Goal: Transaction & Acquisition: Purchase product/service

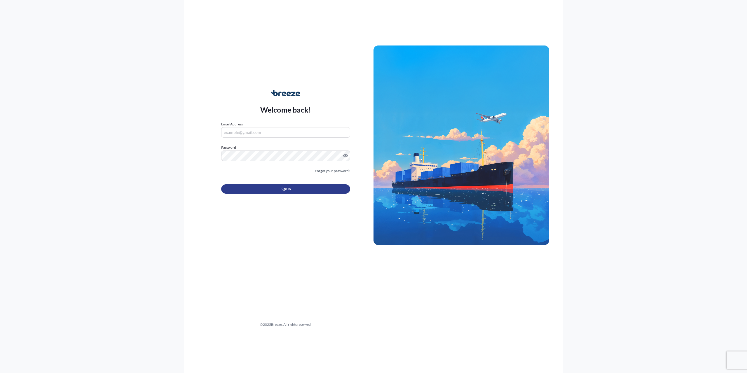
type input "[PERSON_NAME][EMAIL_ADDRESS][DOMAIN_NAME]"
click at [281, 186] on span "Sign In" at bounding box center [286, 189] width 10 height 6
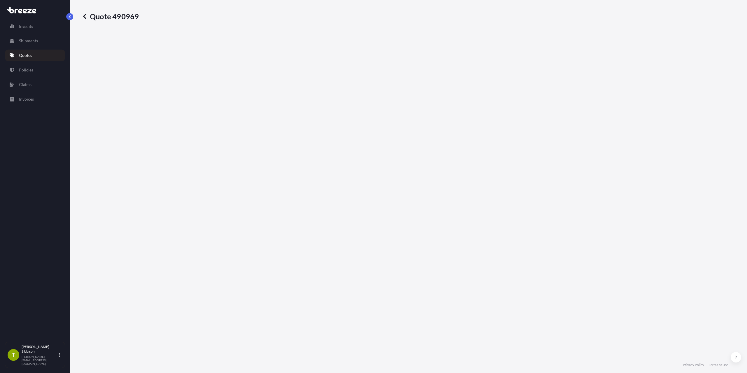
select select "Sea"
select select "Road"
select select "1"
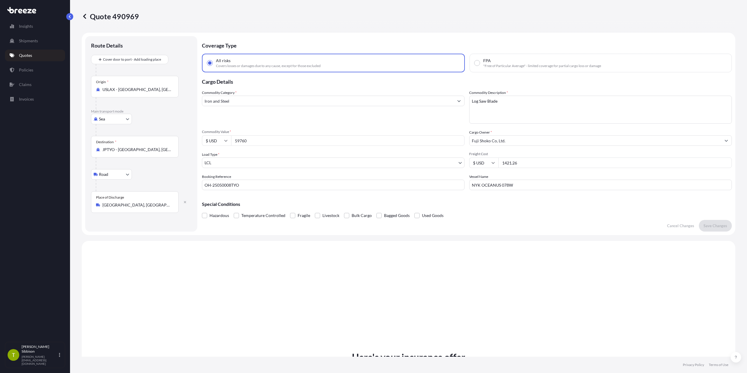
scroll to position [212, 0]
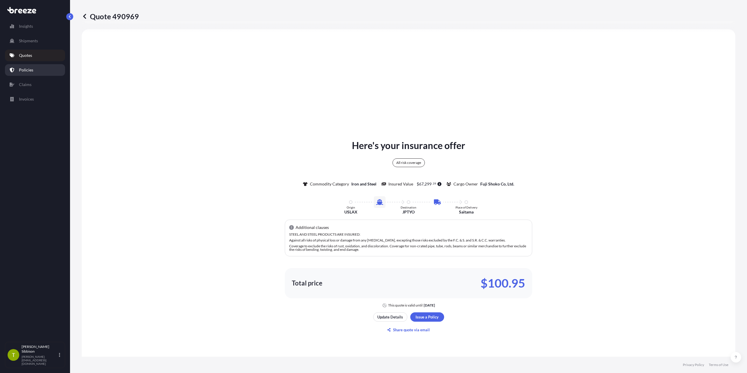
click at [33, 67] on link "Policies" at bounding box center [35, 70] width 60 height 12
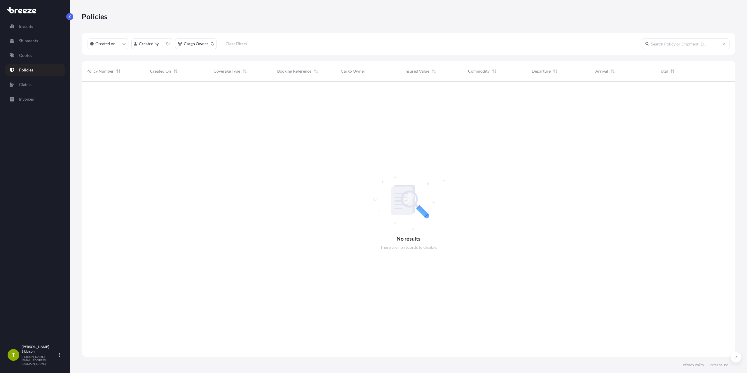
scroll to position [274, 649]
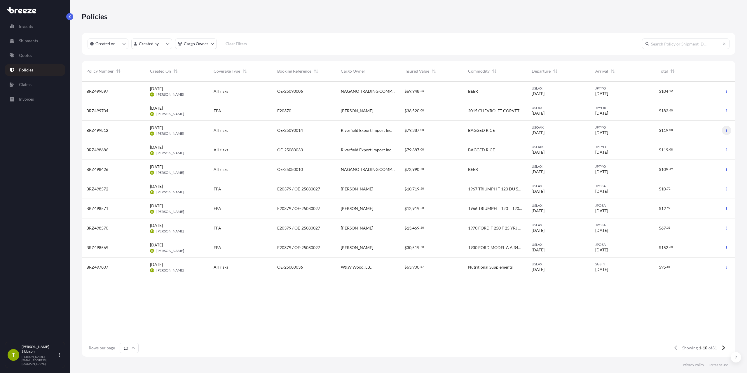
click at [728, 128] on button "button" at bounding box center [726, 130] width 9 height 9
click at [677, 132] on icon "Actions" at bounding box center [675, 132] width 3 height 4
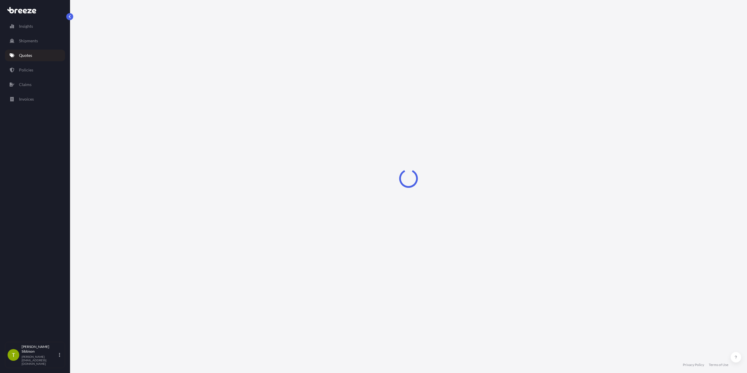
select select "Sea"
select select "2"
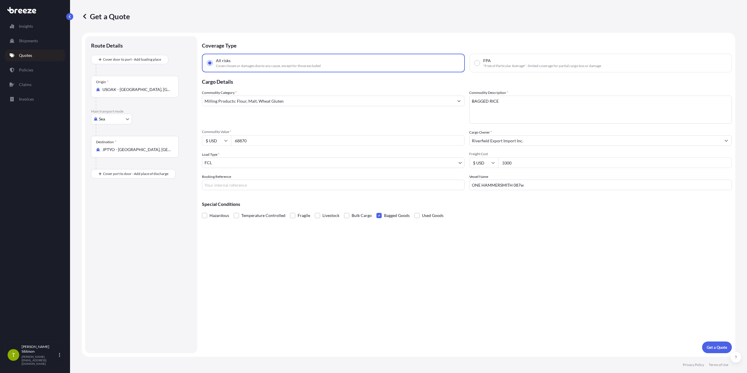
click at [231, 184] on input "Booking Reference" at bounding box center [333, 185] width 263 height 11
type input "OE-25090015"
click at [470, 273] on div "Coverage Type All risks Covers losses or damages due to any cause, except for t…" at bounding box center [467, 194] width 530 height 317
click at [530, 189] on input "ONE HAMMERSMITH 087w" at bounding box center [600, 185] width 263 height 11
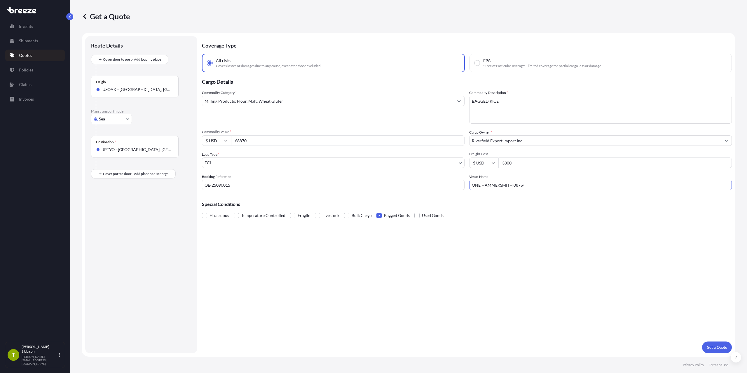
click at [530, 189] on input "ONE HAMMERSMITH 087w" at bounding box center [600, 185] width 263 height 11
click at [508, 184] on input "ONE OLYMPUS 077W" at bounding box center [600, 185] width 263 height 11
type input "ONE OLYMPUS 078W"
click at [719, 348] on p "Get a Quote" at bounding box center [717, 348] width 20 height 6
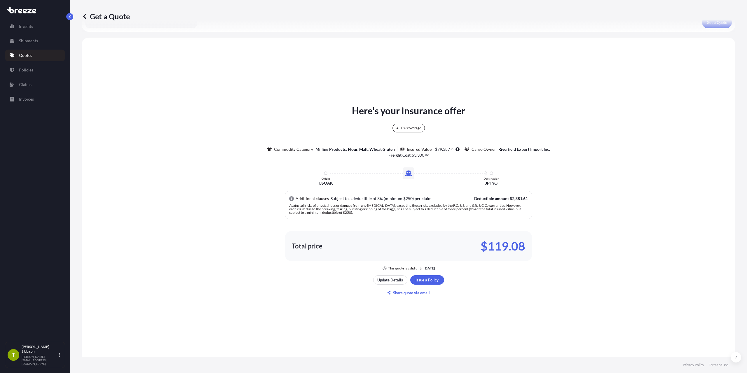
scroll to position [366, 0]
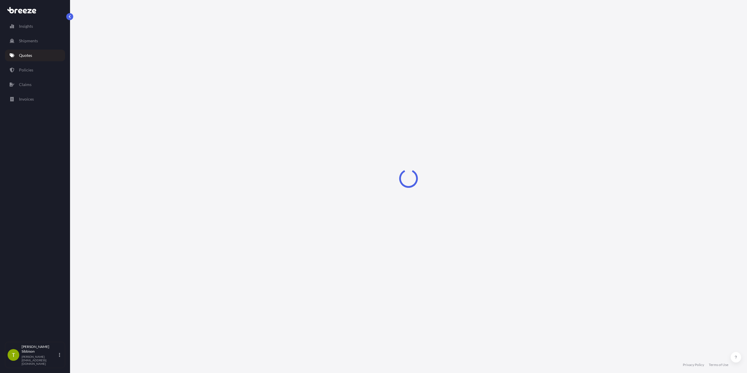
select select "Sea"
select select "2"
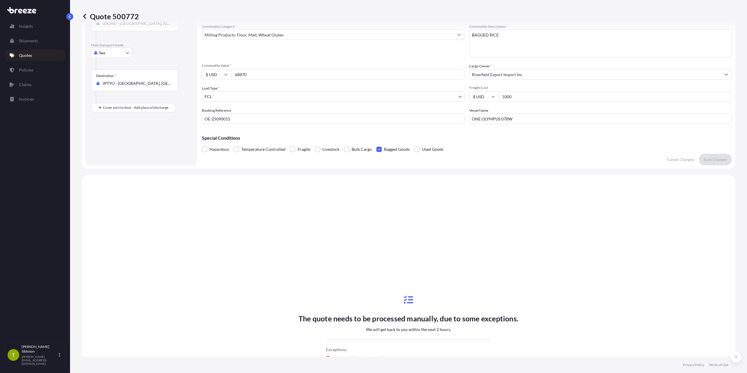
scroll to position [8, 0]
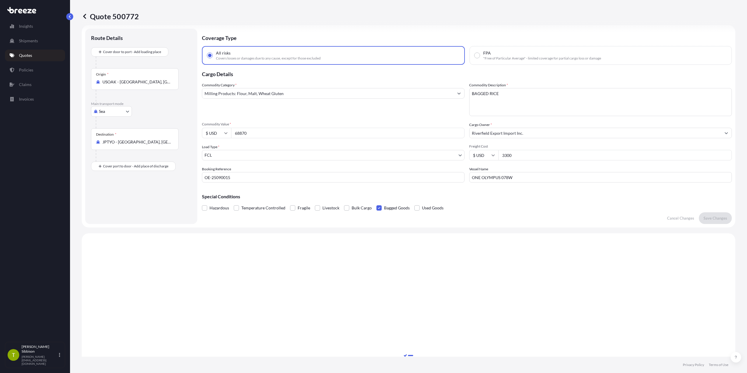
click at [125, 15] on p "Quote 500772" at bounding box center [110, 16] width 57 height 9
copy p "500772"
click at [28, 13] on icon at bounding box center [29, 11] width 4 height 4
click at [24, 45] on link "Shipments" at bounding box center [35, 41] width 60 height 12
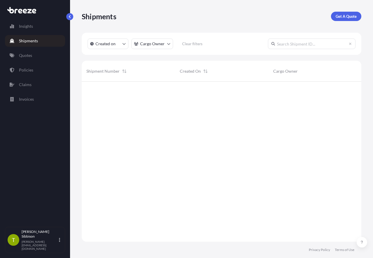
scroll to position [177, 275]
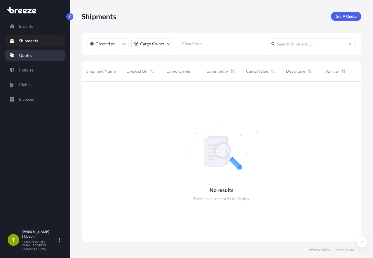
click at [32, 56] on p "Quotes" at bounding box center [25, 56] width 13 height 6
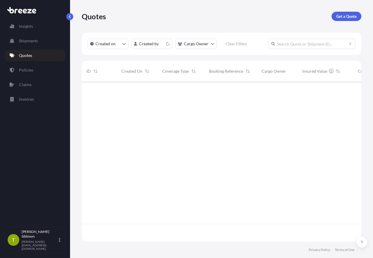
scroll to position [159, 275]
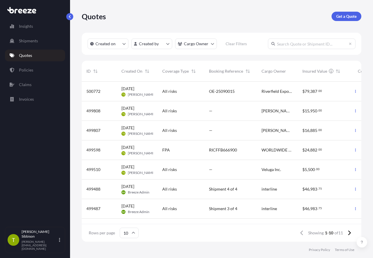
click at [172, 93] on span "All risks" at bounding box center [169, 91] width 15 height 6
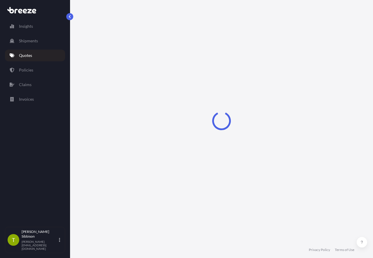
select select "Sea"
select select "2"
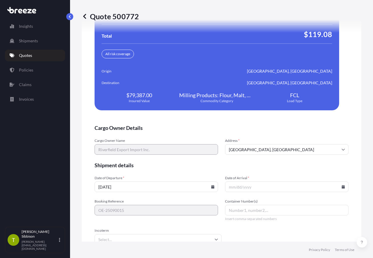
scroll to position [1302, 0]
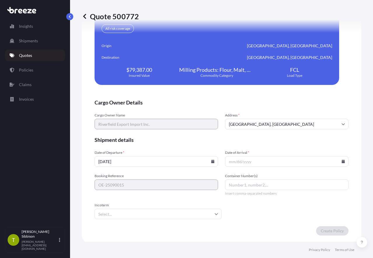
click at [169, 163] on input "[DATE]" at bounding box center [156, 161] width 123 height 11
click at [211, 163] on icon at bounding box center [212, 162] width 3 height 4
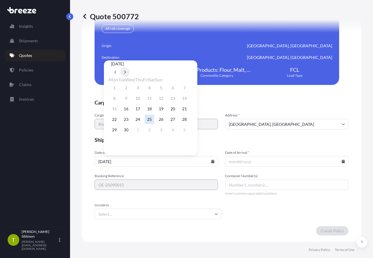
click at [126, 70] on icon at bounding box center [125, 72] width 2 height 4
click at [141, 100] on button "8" at bounding box center [137, 98] width 9 height 9
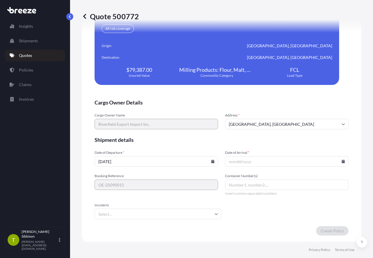
type input "[DATE]"
click at [234, 162] on input "Date of Arrival *" at bounding box center [286, 161] width 123 height 11
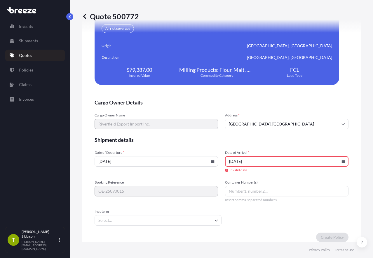
click at [211, 173] on div "Date of Departure * [DATE] Date of Arrival * [DATE] Invalid date" at bounding box center [222, 161] width 254 height 23
click at [281, 173] on div "Date of Arrival * [DATE] Invalid date" at bounding box center [286, 161] width 123 height 23
click at [242, 163] on input "[DATE]" at bounding box center [286, 161] width 123 height 11
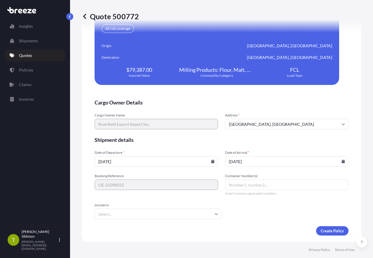
type input "[DATE]"
click at [237, 190] on input "Container Number(s)" at bounding box center [286, 184] width 123 height 11
type input "FDCU0495018,TXGU8673876,ONEU1850601"
click at [149, 214] on input "Incoterm" at bounding box center [158, 214] width 127 height 11
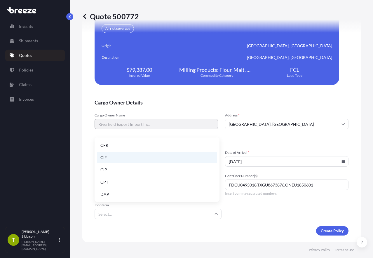
click at [143, 159] on li "CIF" at bounding box center [157, 157] width 120 height 11
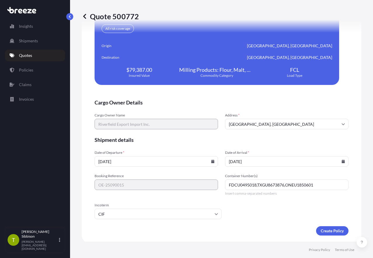
click at [240, 210] on form "Cargo Owner Details Cargo Owner Name Riverfield Export Import Inc. Address * [G…" at bounding box center [222, 167] width 254 height 137
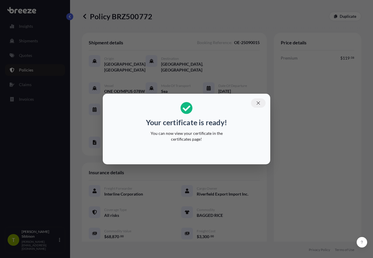
click at [256, 102] on icon "button" at bounding box center [258, 102] width 5 height 5
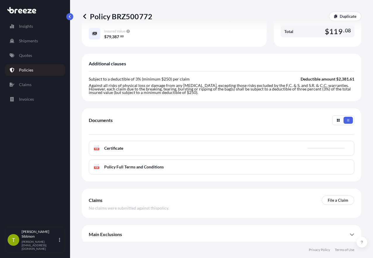
scroll to position [229, 0]
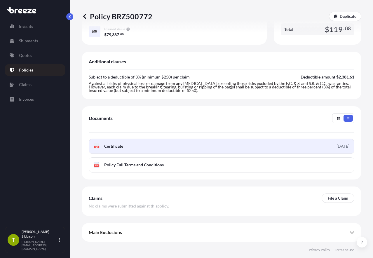
click at [340, 148] on div "[DATE]" at bounding box center [343, 146] width 13 height 6
